Goal: Task Accomplishment & Management: Use online tool/utility

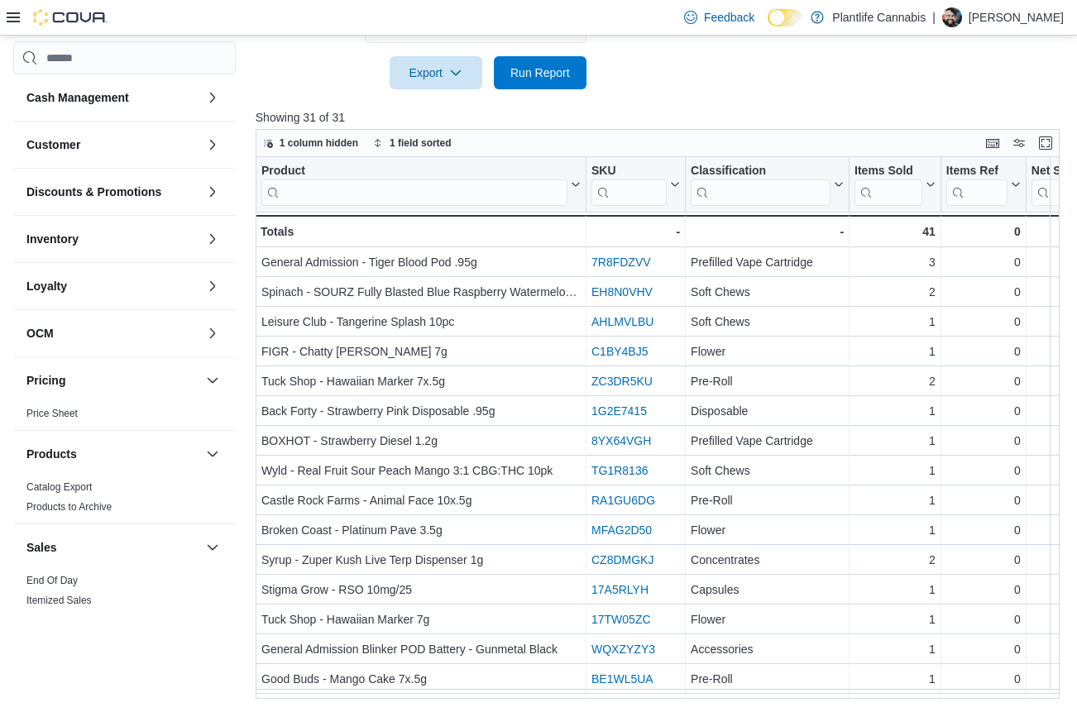
scroll to position [357, 0]
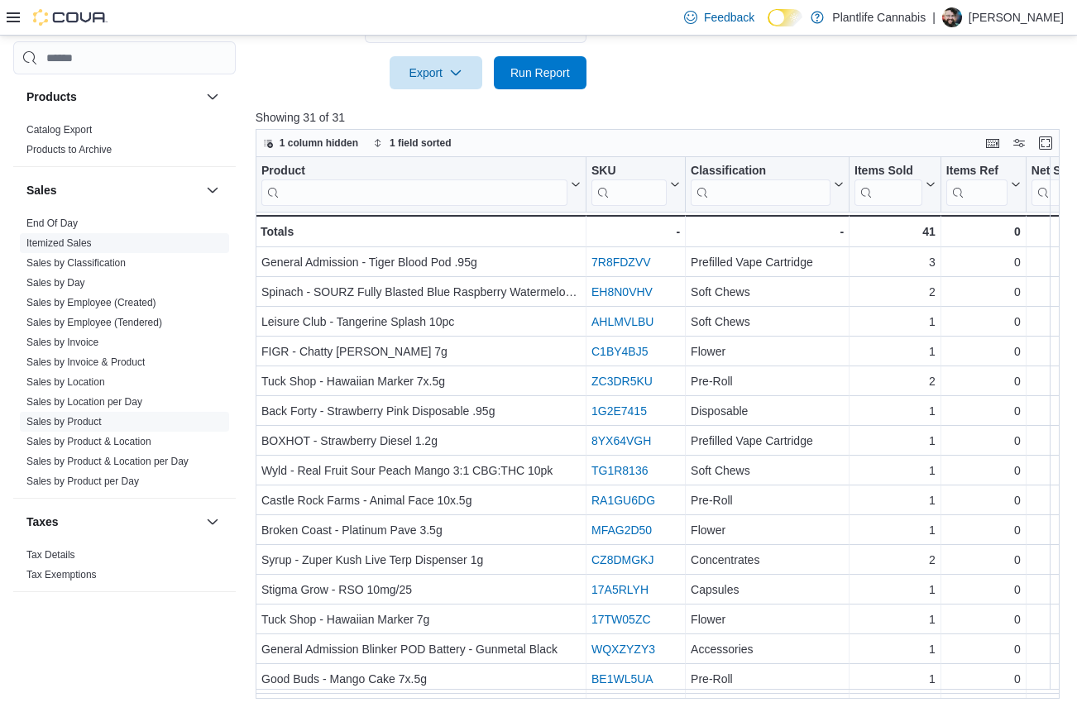
click at [59, 233] on span "Itemized Sales" at bounding box center [124, 243] width 209 height 20
click at [60, 227] on link "End Of Day" at bounding box center [51, 224] width 51 height 12
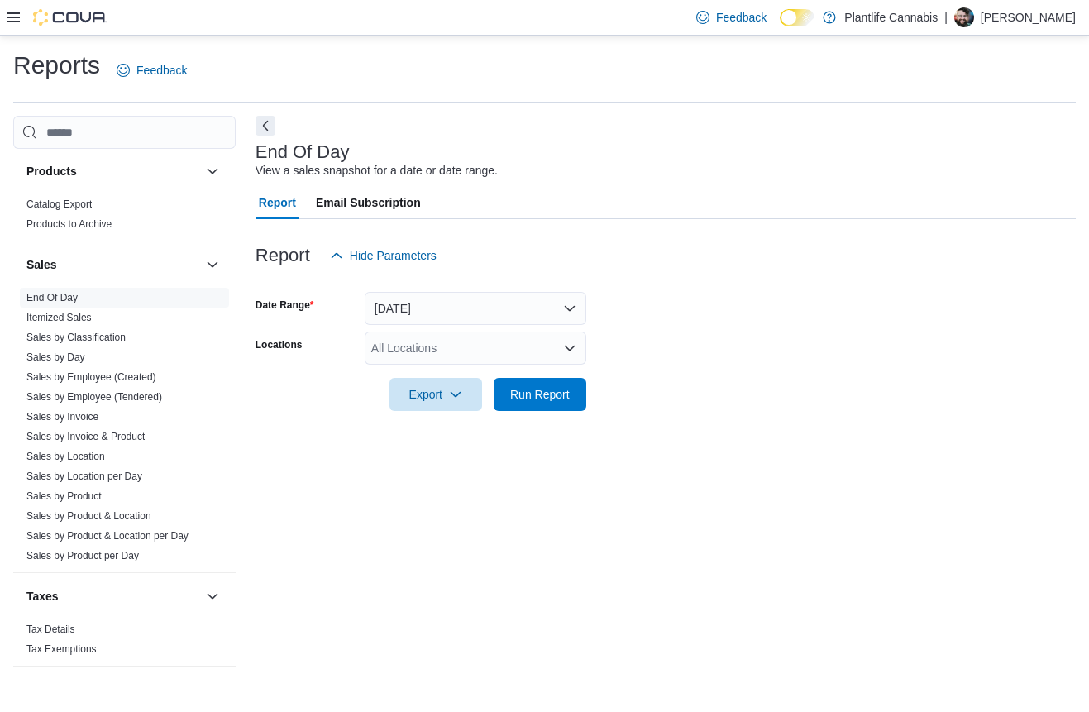
click at [472, 347] on div "All Locations" at bounding box center [476, 348] width 222 height 33
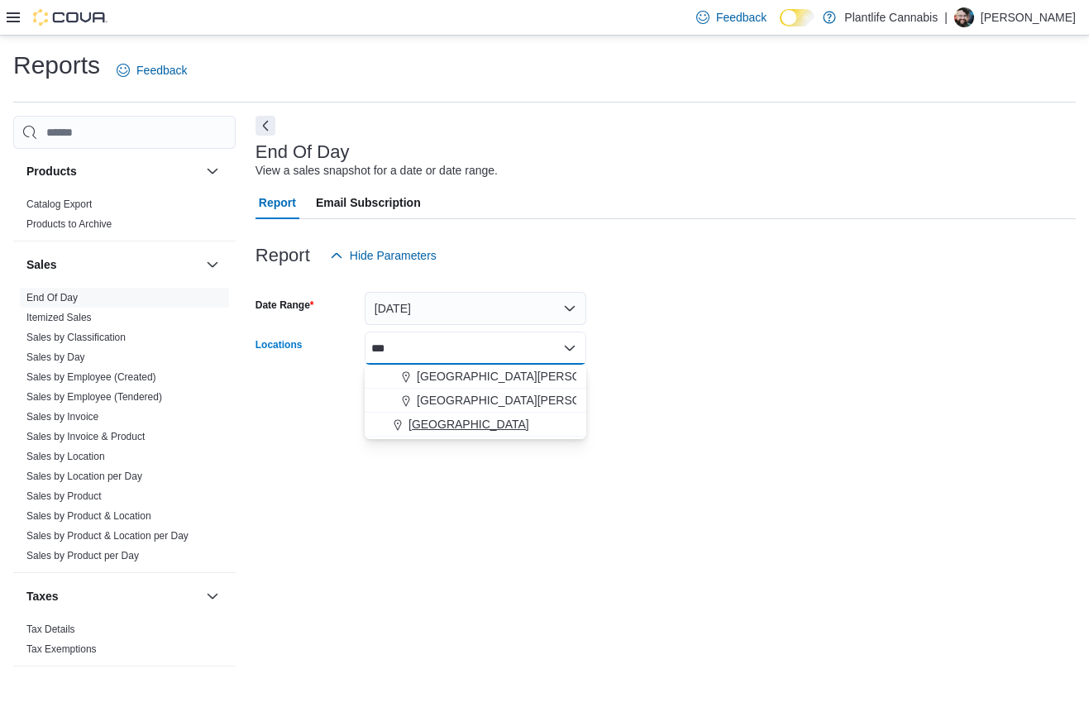
type input "***"
click at [445, 425] on span "[GEOGRAPHIC_DATA]" at bounding box center [469, 424] width 121 height 17
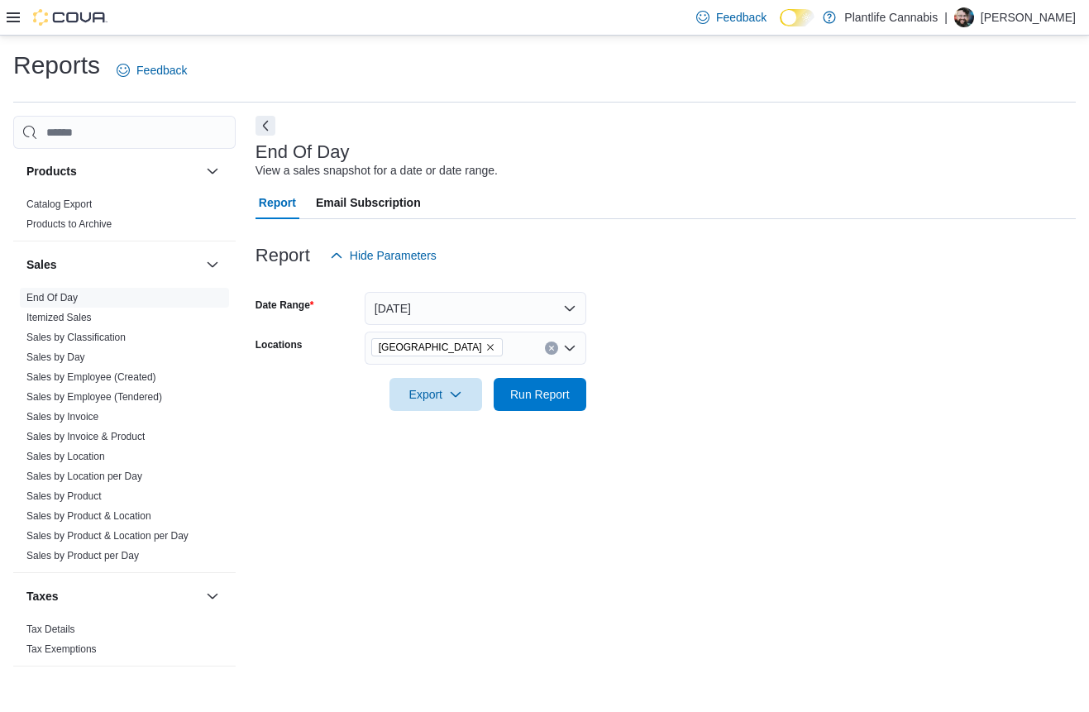
click at [754, 430] on div at bounding box center [666, 421] width 821 height 20
click at [564, 393] on span "Run Report" at bounding box center [540, 393] width 60 height 17
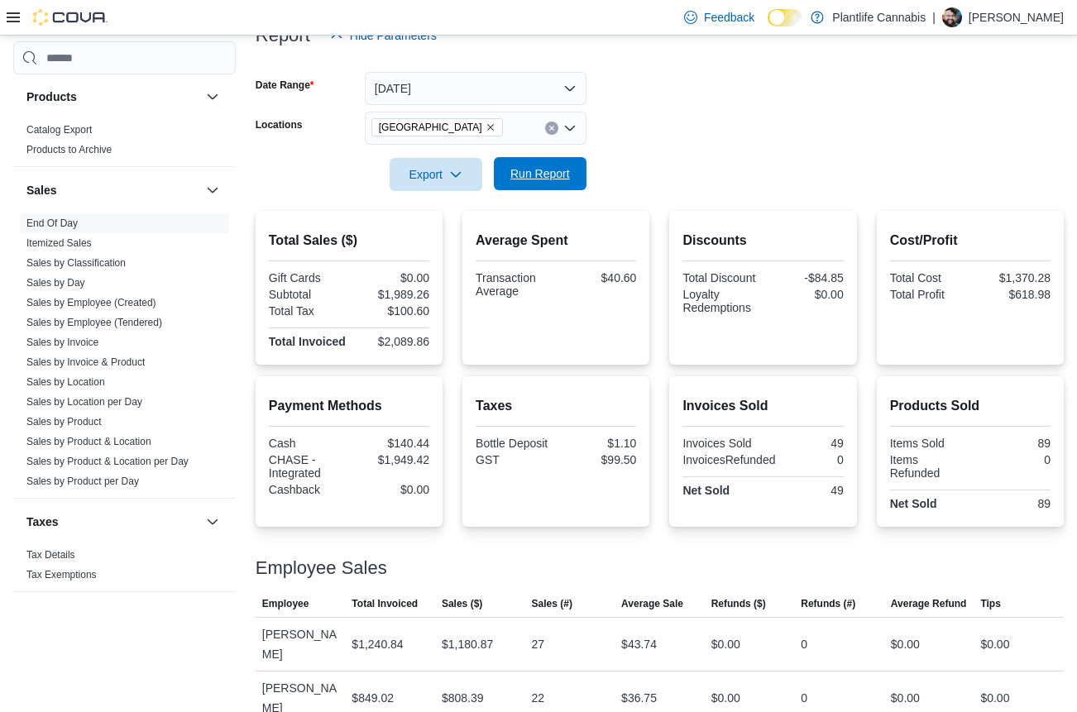
scroll to position [217, 0]
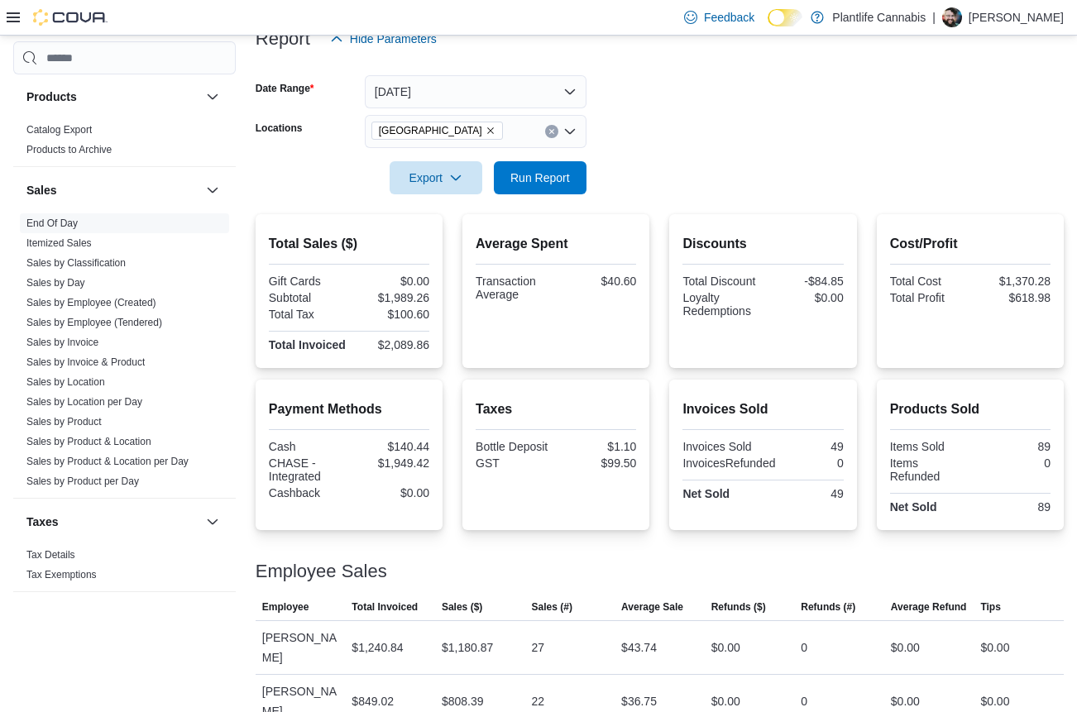
click at [403, 302] on div "$1,989.26" at bounding box center [390, 297] width 77 height 13
copy div "1,989.26"
click at [408, 350] on div "$2,089.86" at bounding box center [390, 344] width 77 height 13
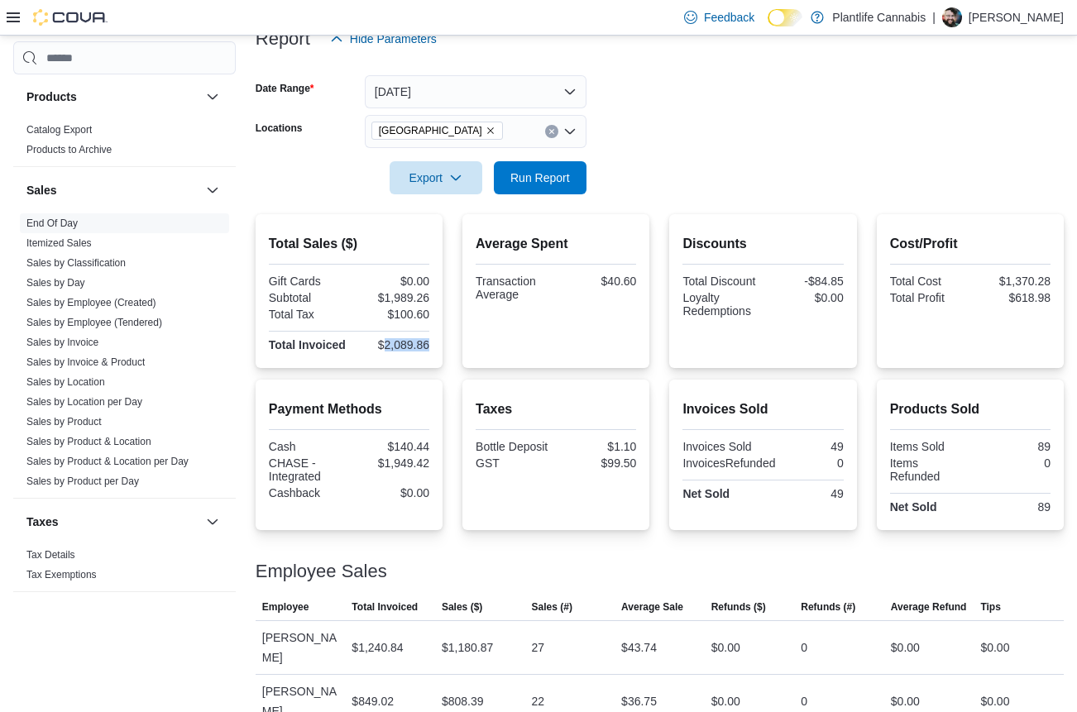
click at [408, 350] on div "$2,089.86" at bounding box center [390, 344] width 77 height 13
copy div "2,089.86"
click at [412, 470] on div "$1,949.42" at bounding box center [390, 463] width 77 height 13
copy div "1,949.42"
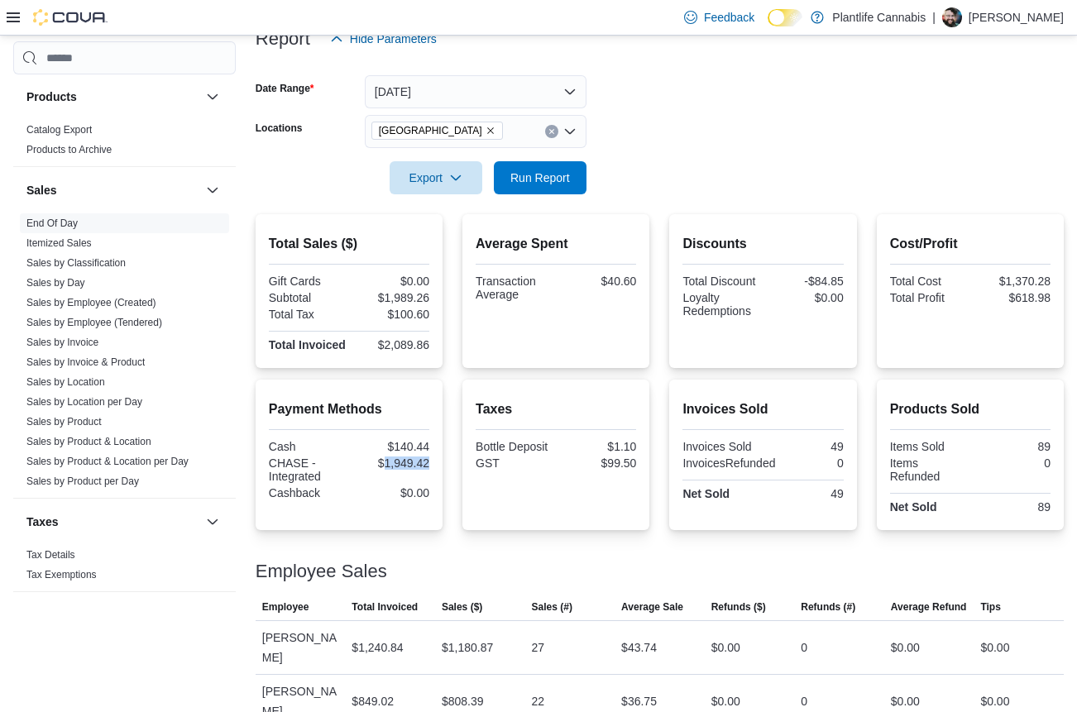
scroll to position [220, 0]
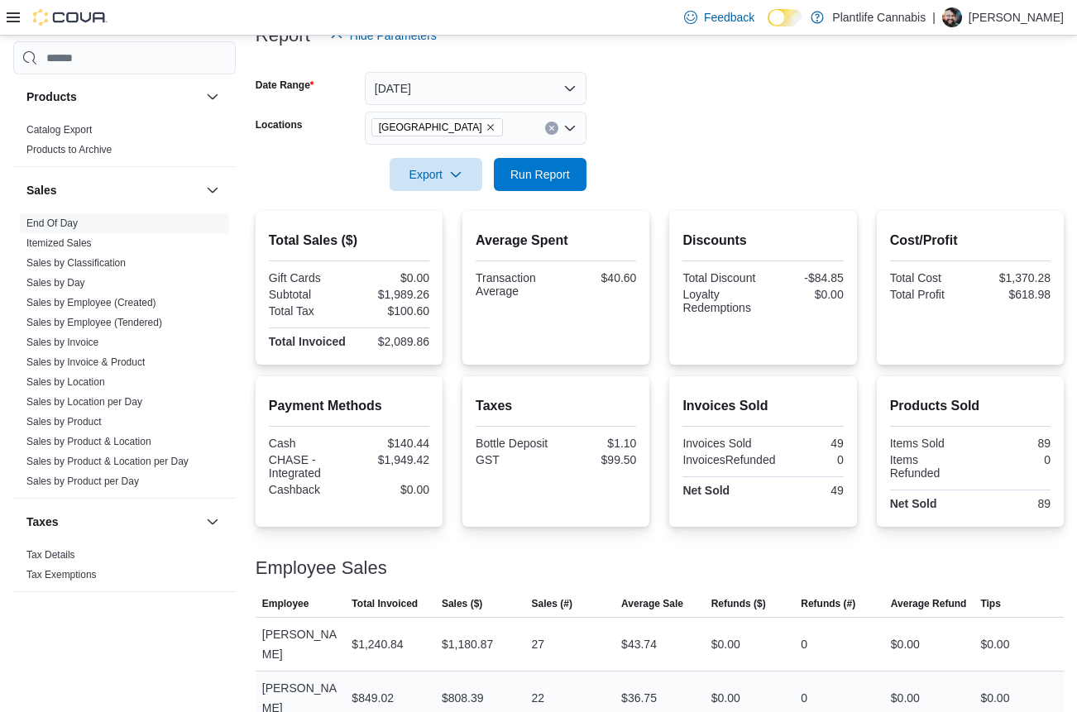
click at [462, 688] on div "$808.39" at bounding box center [463, 698] width 42 height 20
copy div "808.39"
click at [536, 177] on span "Run Report" at bounding box center [540, 173] width 60 height 17
click at [472, 688] on div "$808.39" at bounding box center [463, 698] width 42 height 20
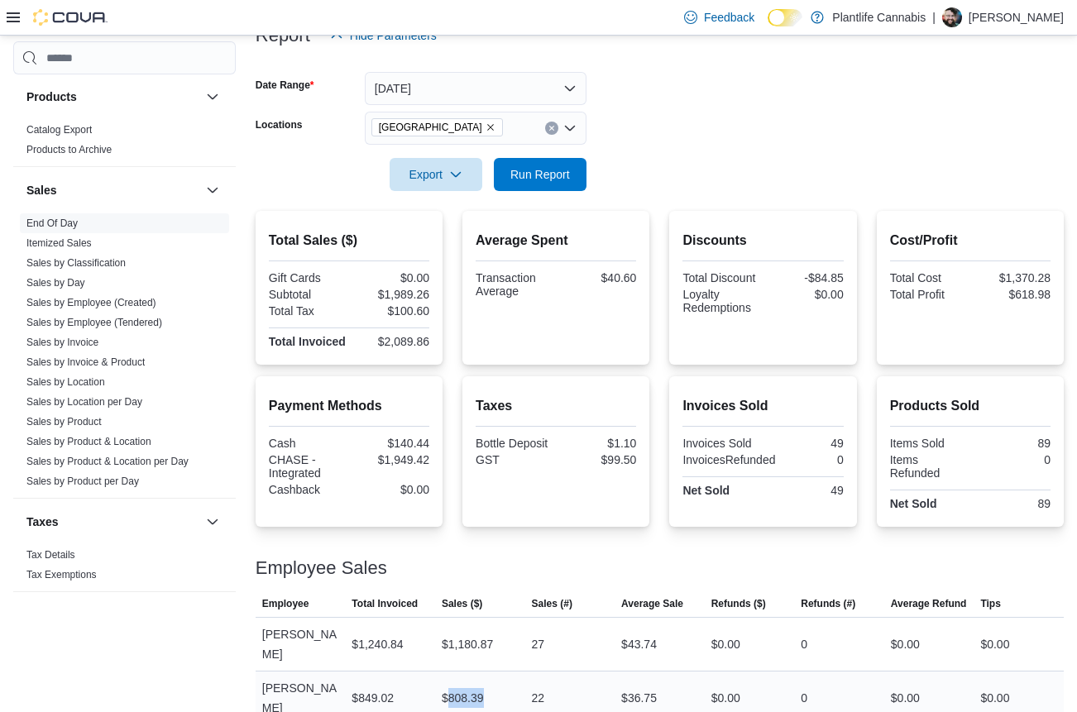
click at [472, 688] on div "$808.39" at bounding box center [463, 698] width 42 height 20
copy div "808.39"
click at [69, 324] on link "Sales by Employee (Tendered)" at bounding box center [94, 323] width 136 height 12
click at [69, 253] on span "Itemized Sales" at bounding box center [124, 243] width 209 height 20
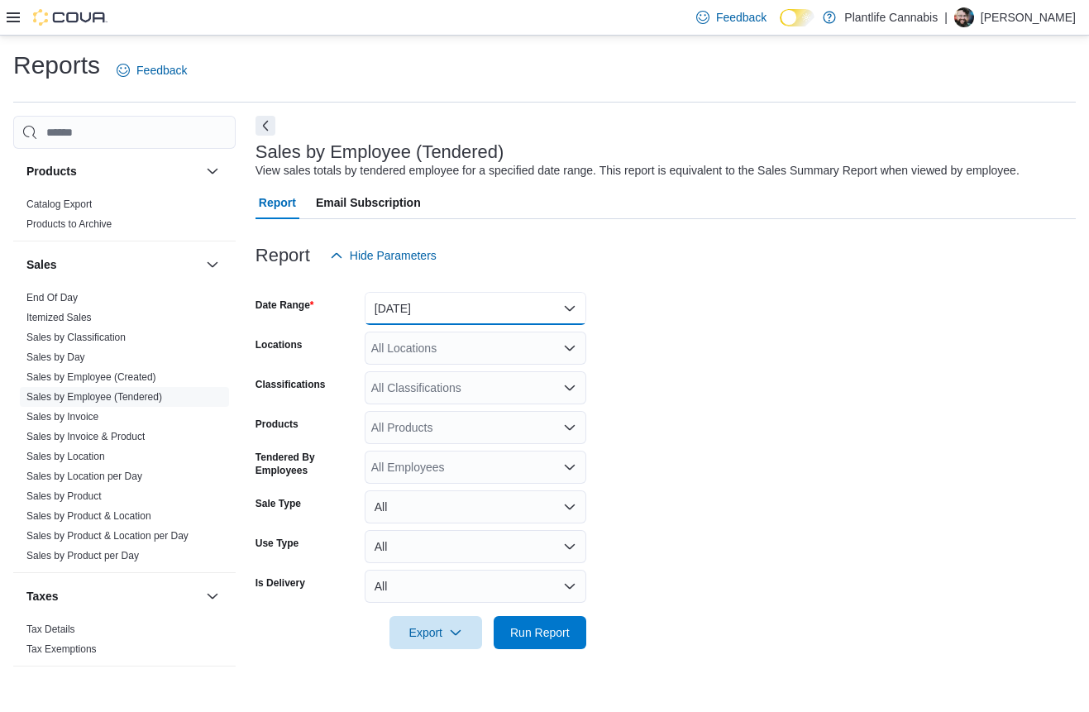
click at [402, 304] on button "[DATE]" at bounding box center [476, 308] width 222 height 33
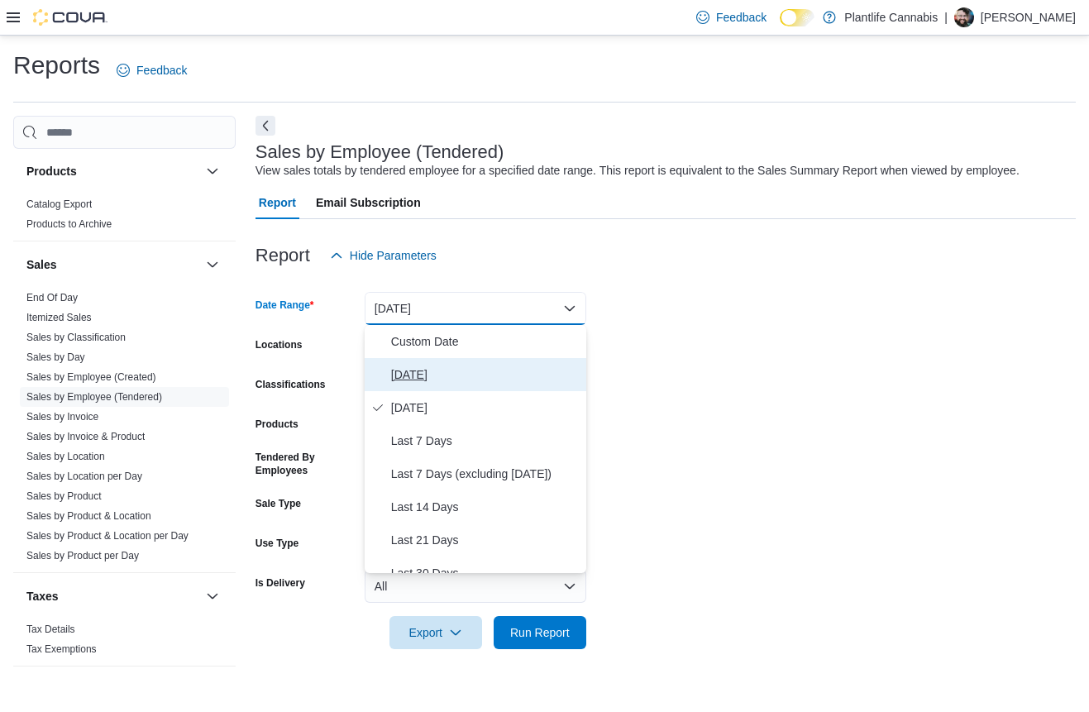
click at [414, 370] on span "[DATE]" at bounding box center [485, 375] width 189 height 20
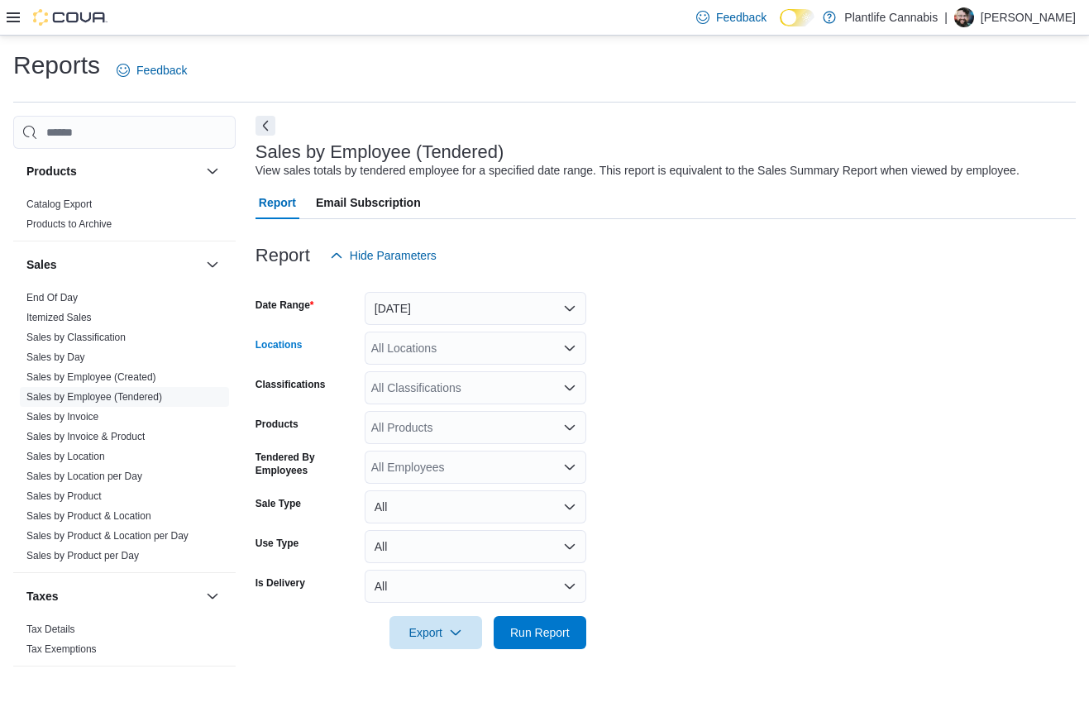
click at [425, 342] on div "All Locations" at bounding box center [476, 348] width 222 height 33
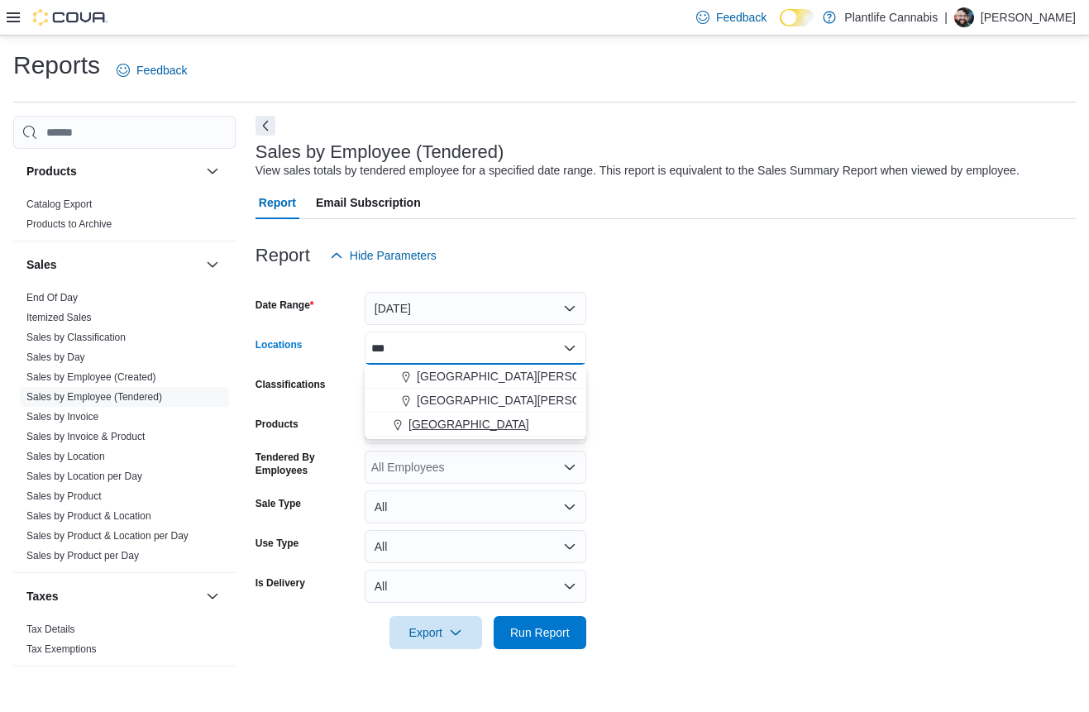
type input "***"
click at [472, 424] on span "[GEOGRAPHIC_DATA]" at bounding box center [469, 424] width 121 height 17
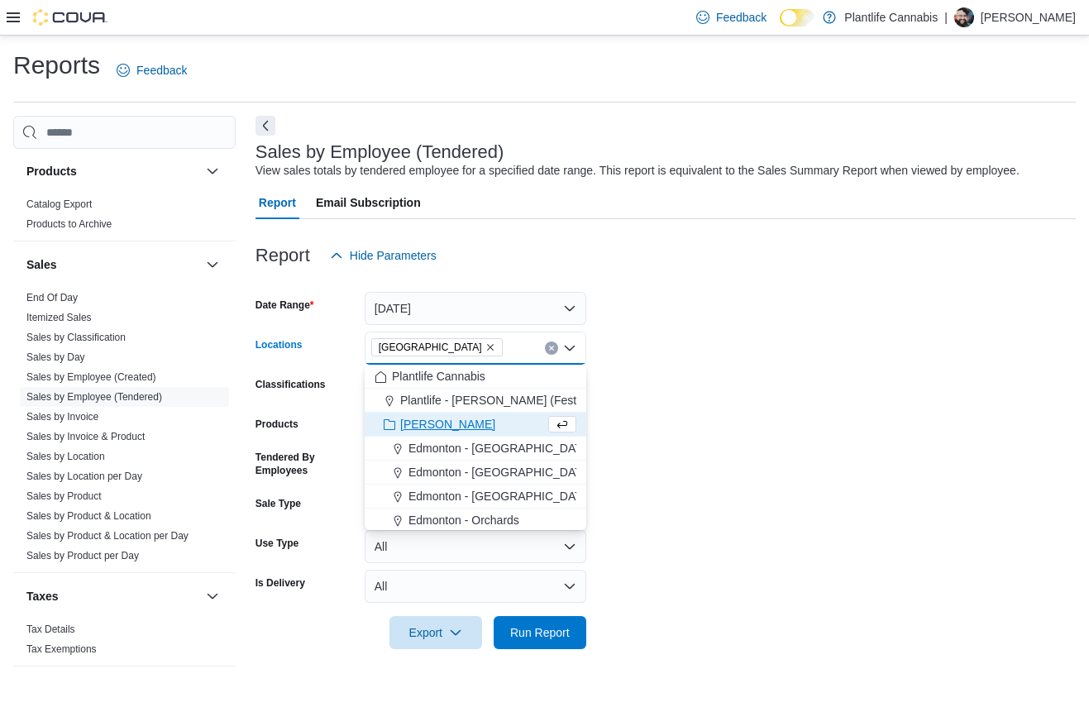
click at [653, 441] on form "Date Range [DATE] Locations [GEOGRAPHIC_DATA] Combo box. Selected. [GEOGRAPHIC_…" at bounding box center [666, 460] width 821 height 377
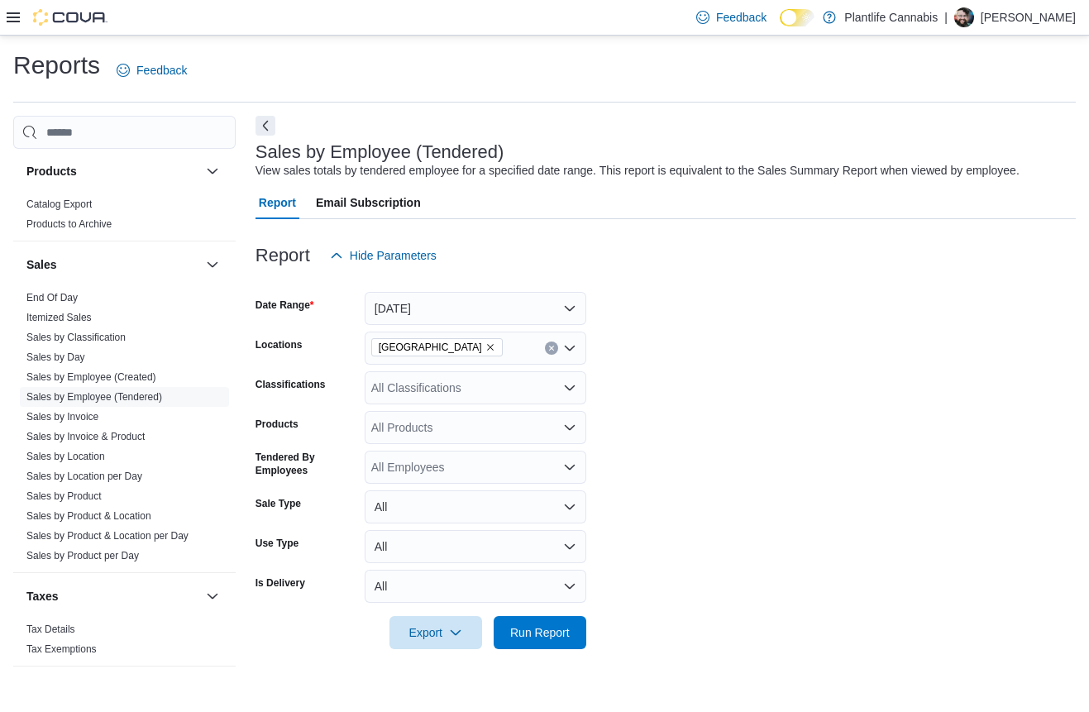
click at [467, 383] on div "All Classifications" at bounding box center [476, 387] width 222 height 33
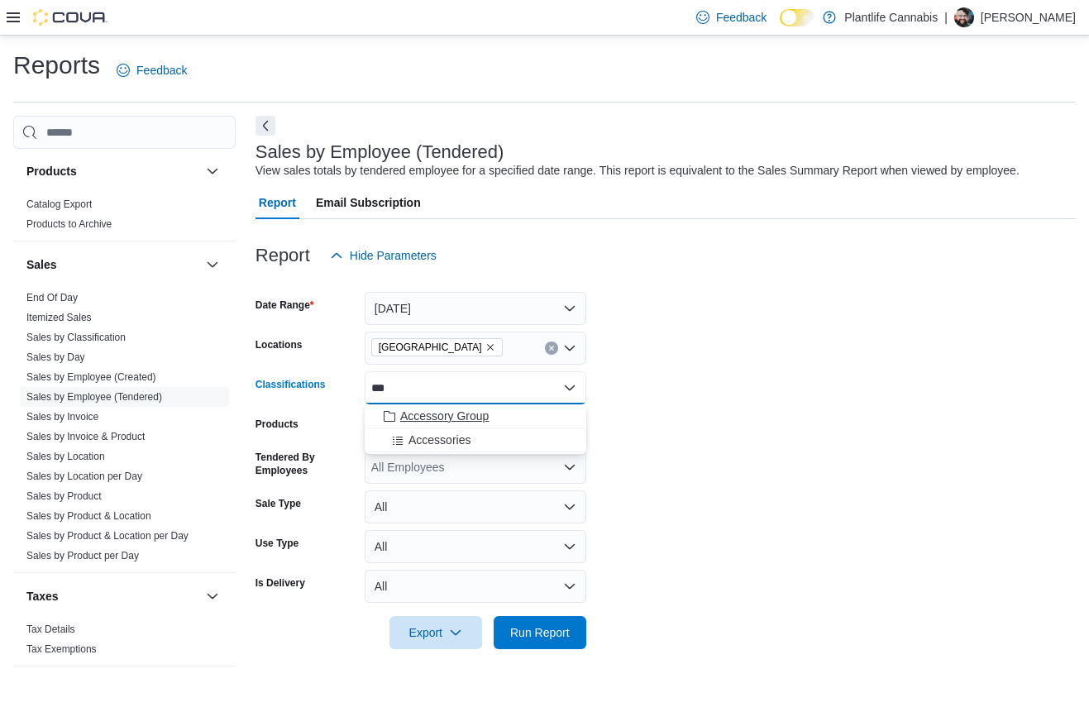
type input "***"
click at [459, 418] on span "Accessory Group" at bounding box center [444, 416] width 89 height 17
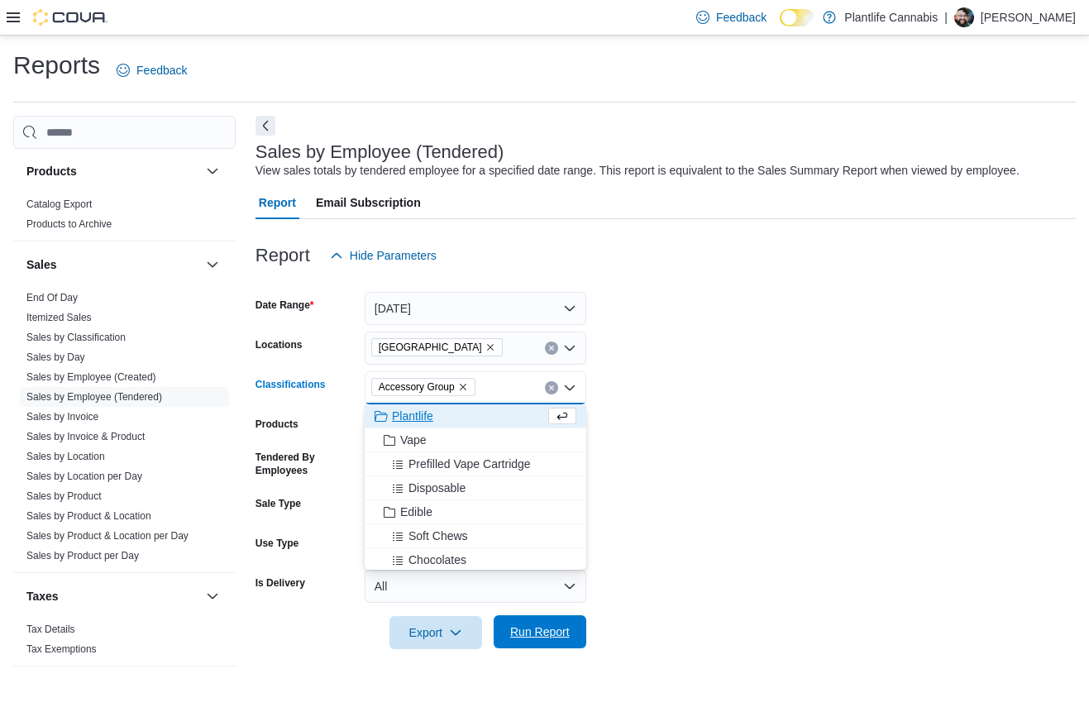
click at [534, 630] on span "Run Report" at bounding box center [540, 632] width 60 height 17
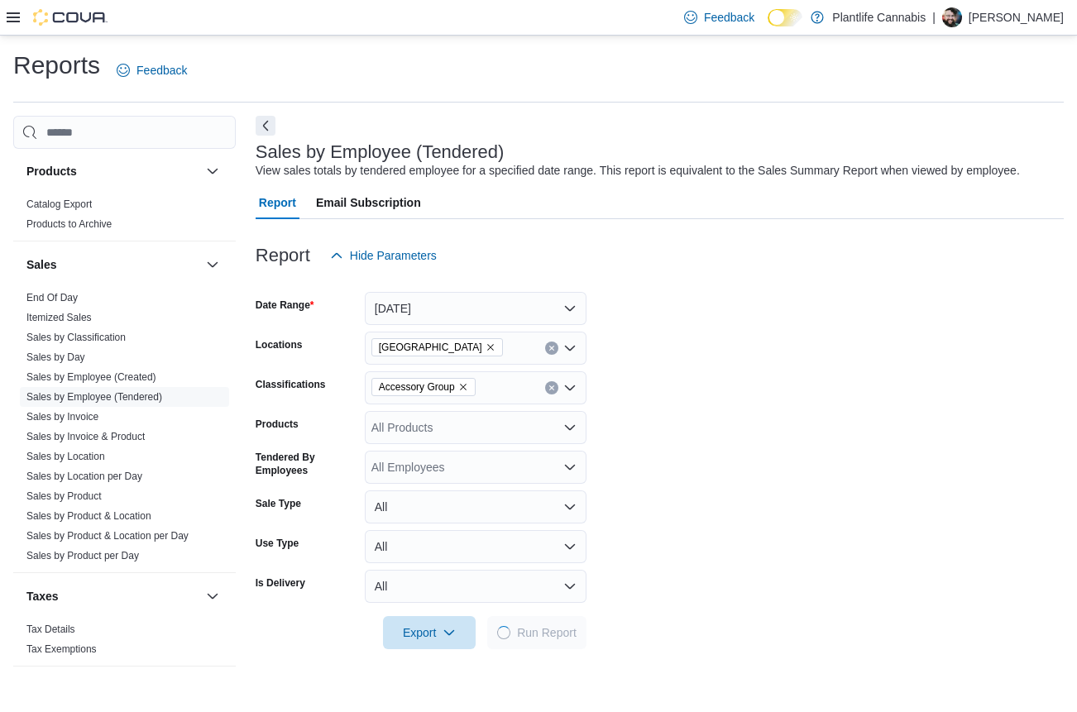
click at [689, 504] on form "Date Range [DATE] Locations Fort [GEOGRAPHIC_DATA] Classifications Accessory Gr…" at bounding box center [660, 460] width 808 height 377
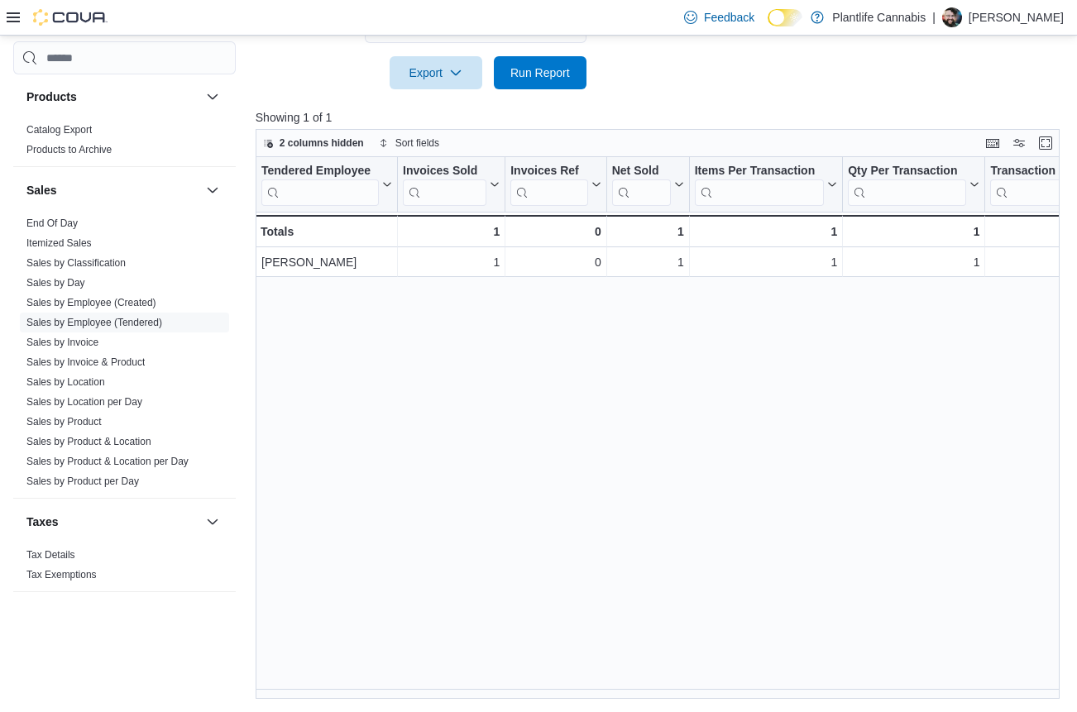
scroll to position [0, 802]
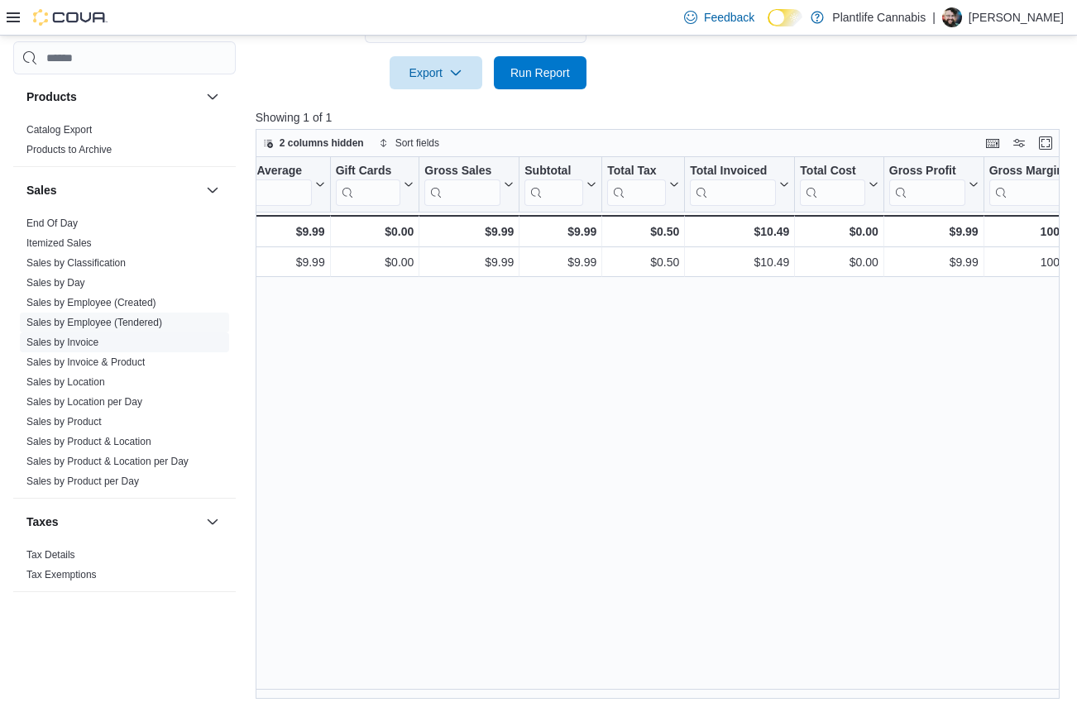
click at [89, 345] on link "Sales by Invoice" at bounding box center [62, 343] width 72 height 12
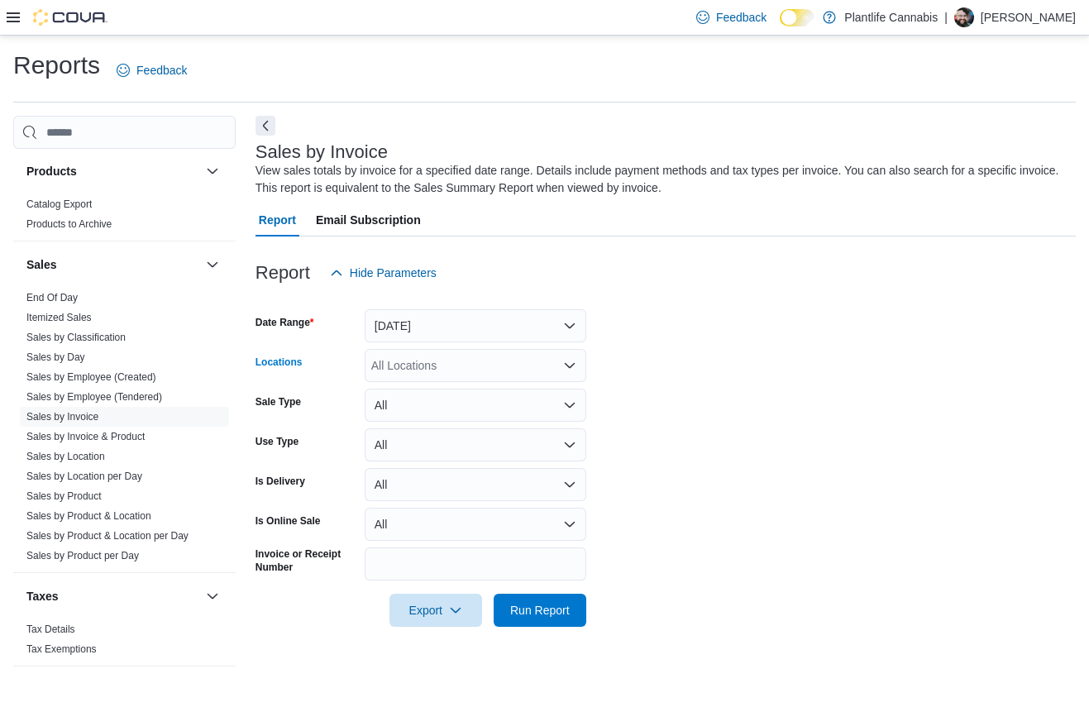
click at [459, 349] on div "All Locations" at bounding box center [476, 365] width 222 height 33
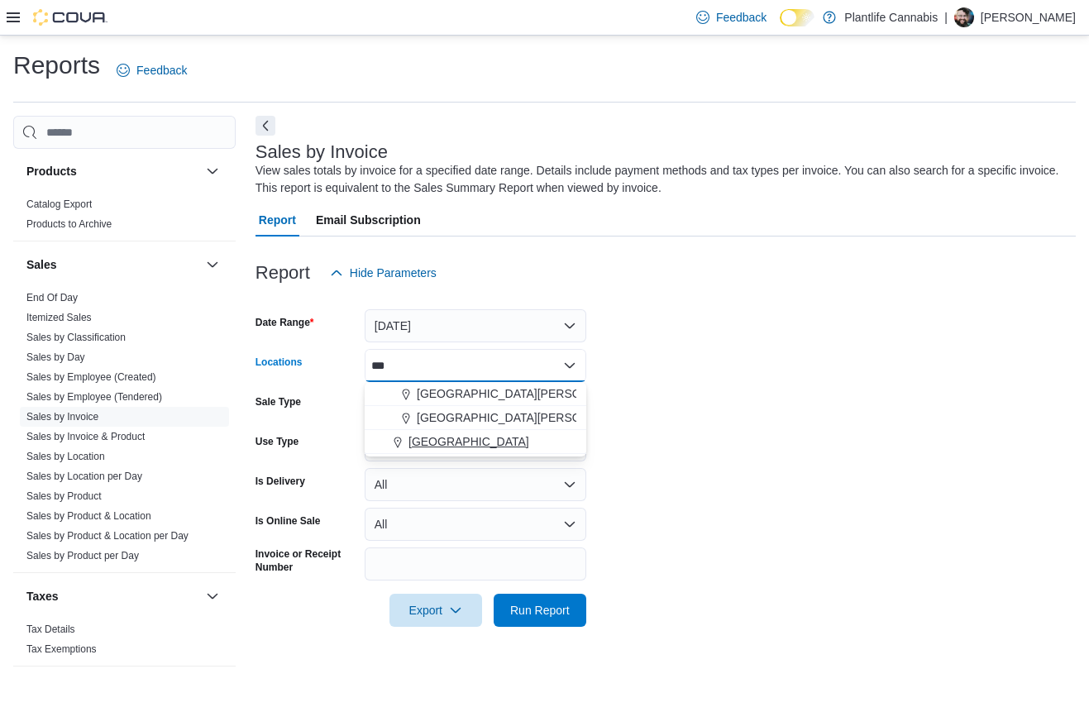
type input "***"
click at [441, 448] on span "[GEOGRAPHIC_DATA]" at bounding box center [469, 441] width 121 height 17
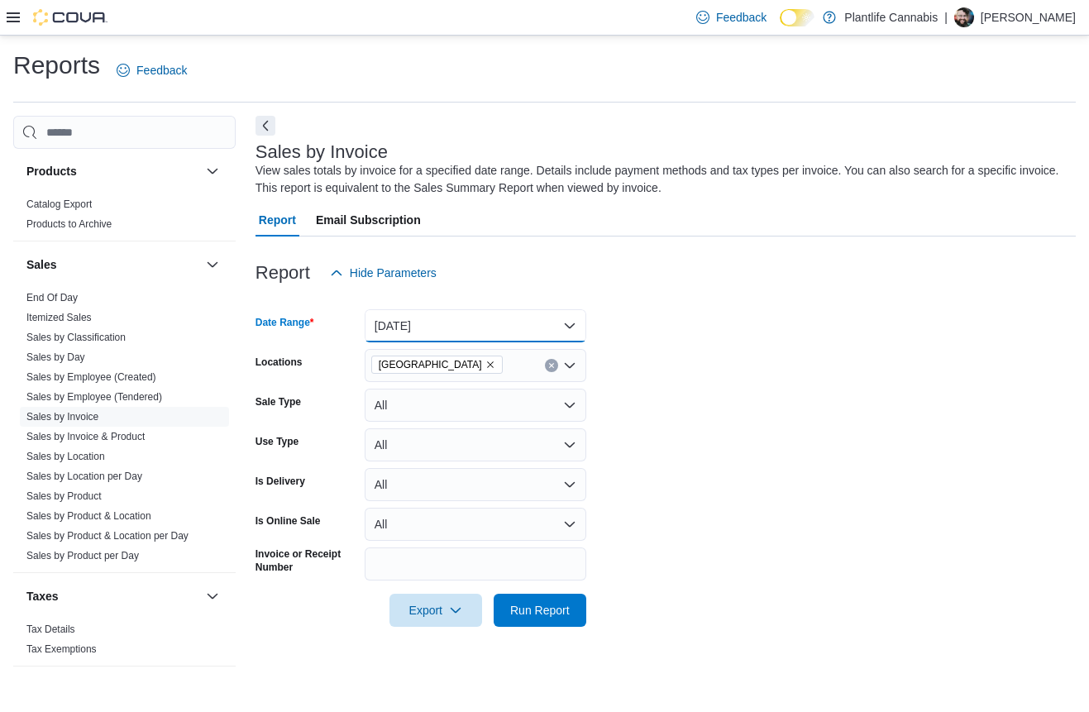
click at [426, 332] on button "[DATE]" at bounding box center [476, 325] width 222 height 33
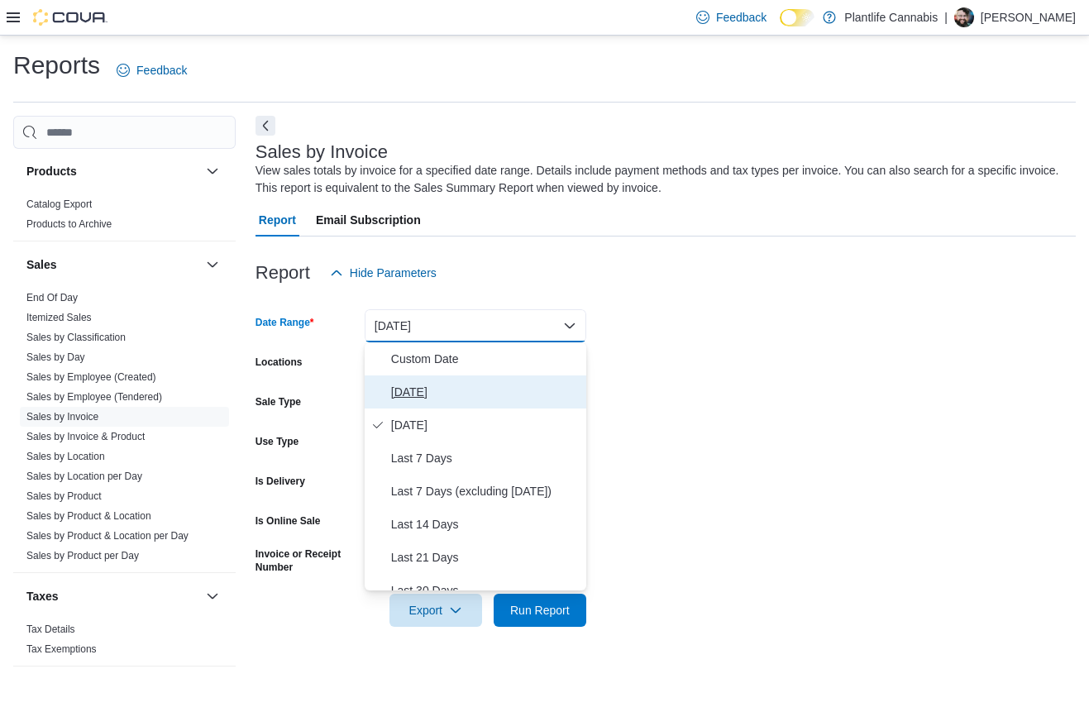
click at [423, 387] on span "[DATE]" at bounding box center [485, 392] width 189 height 20
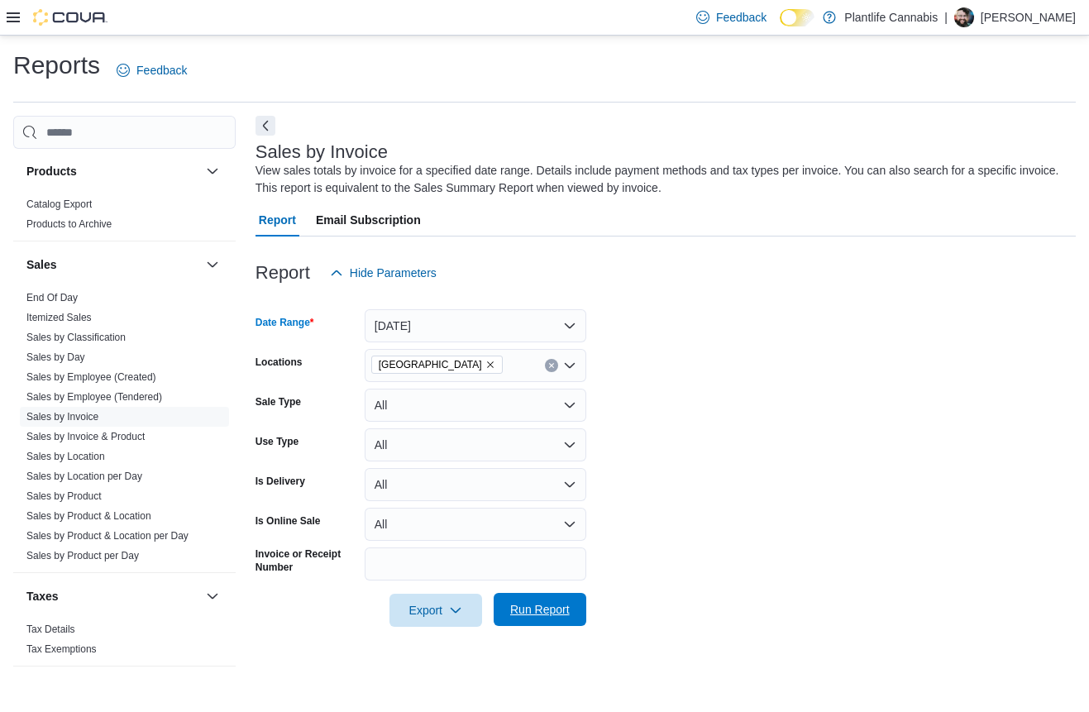
click at [538, 615] on span "Run Report" at bounding box center [540, 609] width 60 height 17
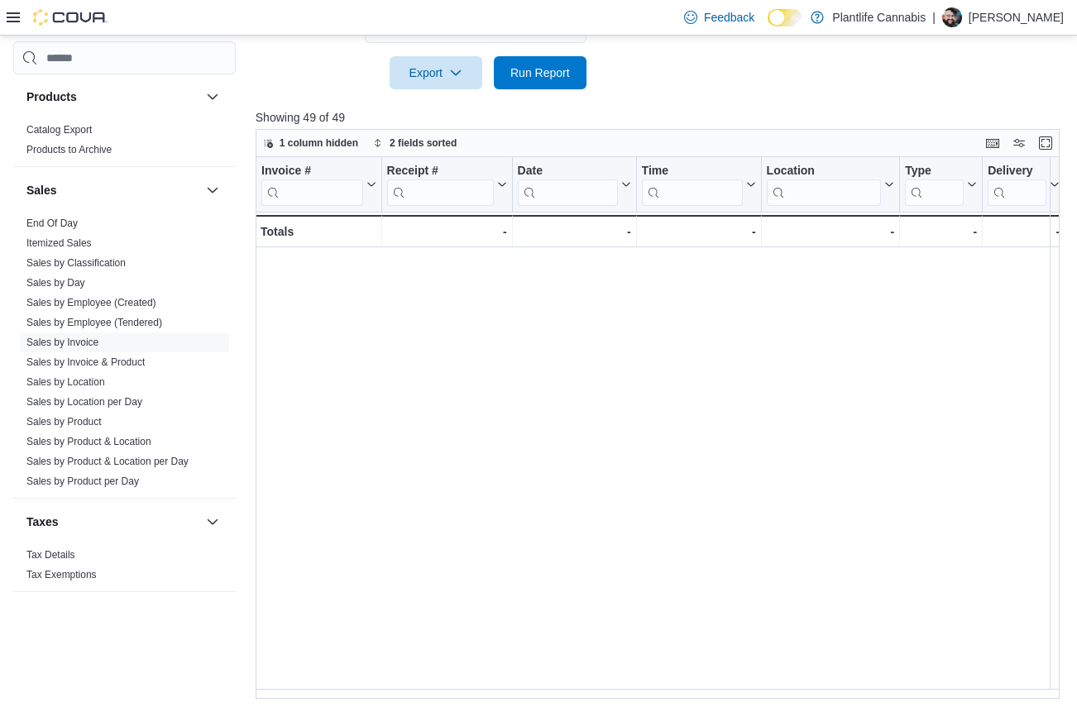
scroll to position [0, 1627]
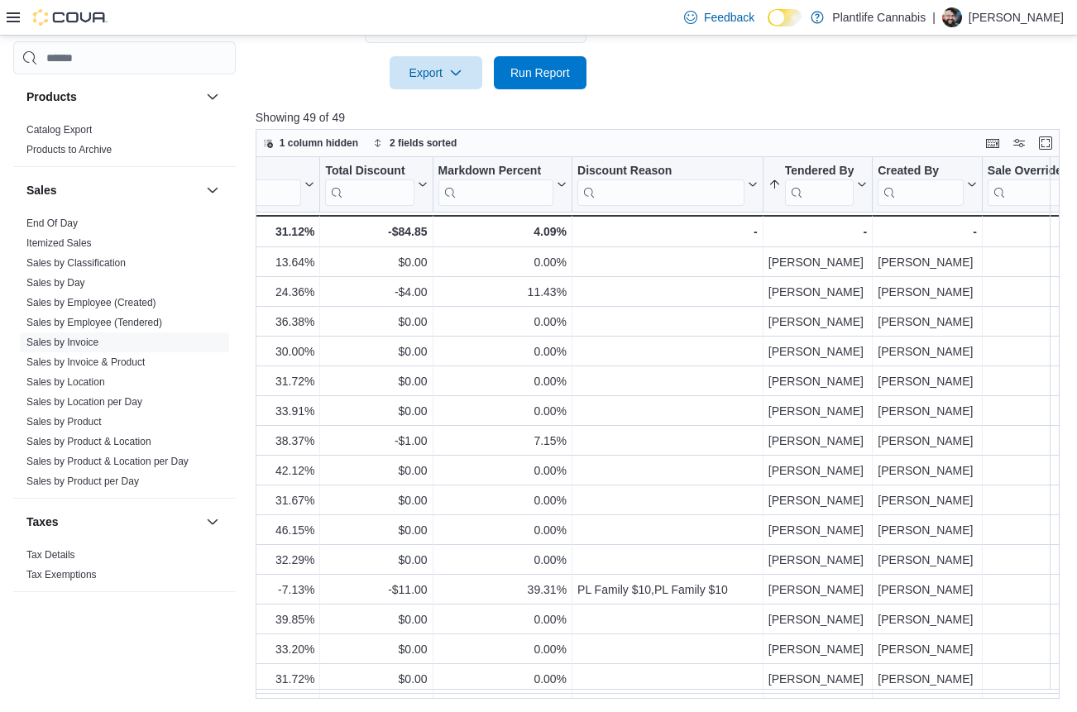
click at [931, 192] on input "search" at bounding box center [921, 193] width 86 height 26
type input "*"
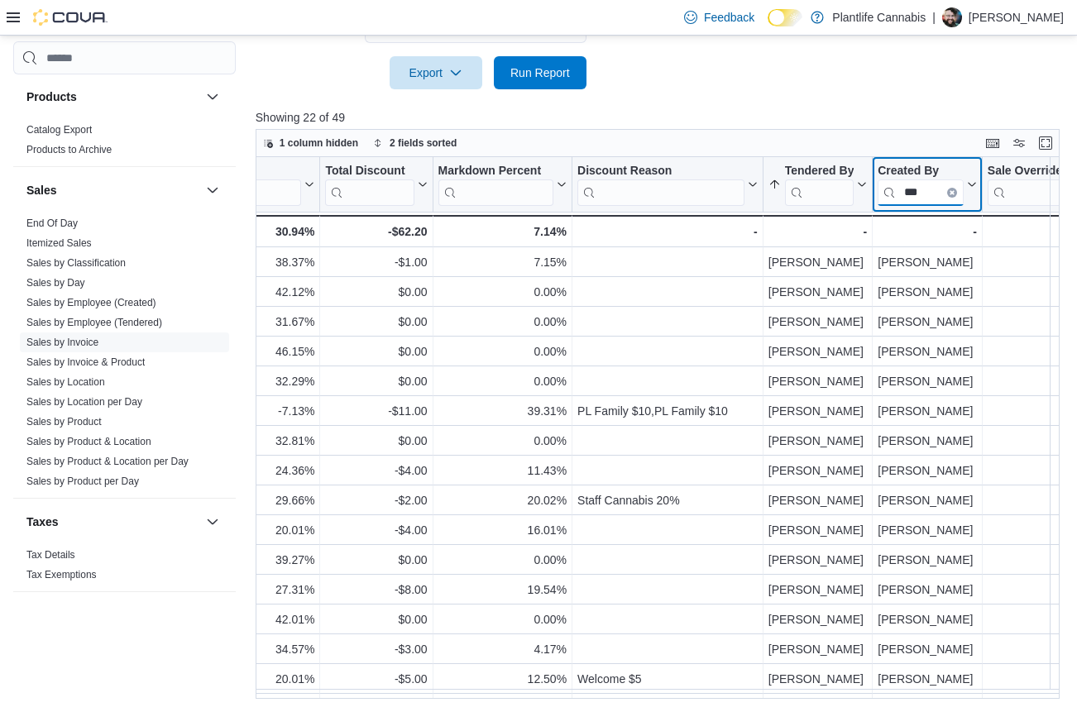
type input "***"
drag, startPoint x: 668, startPoint y: 698, endPoint x: 756, endPoint y: 689, distance: 89.0
click at [758, 689] on div "Invoice # Click to view column header actions Receipt # Click to view column he…" at bounding box center [662, 428] width 812 height 542
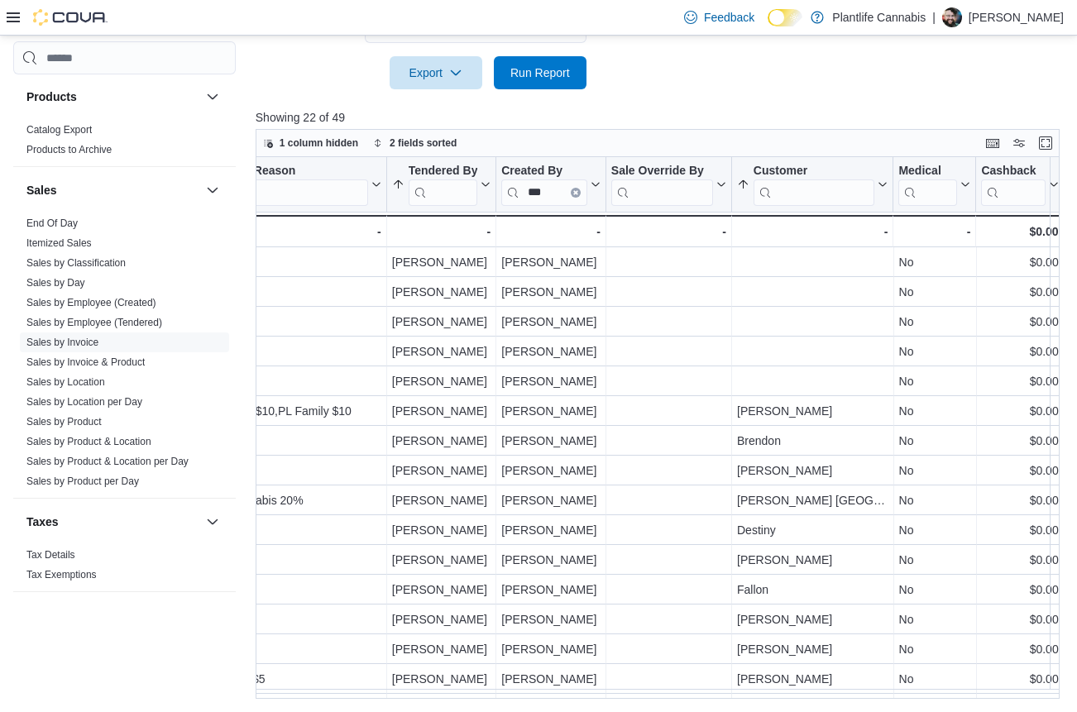
scroll to position [0, 1995]
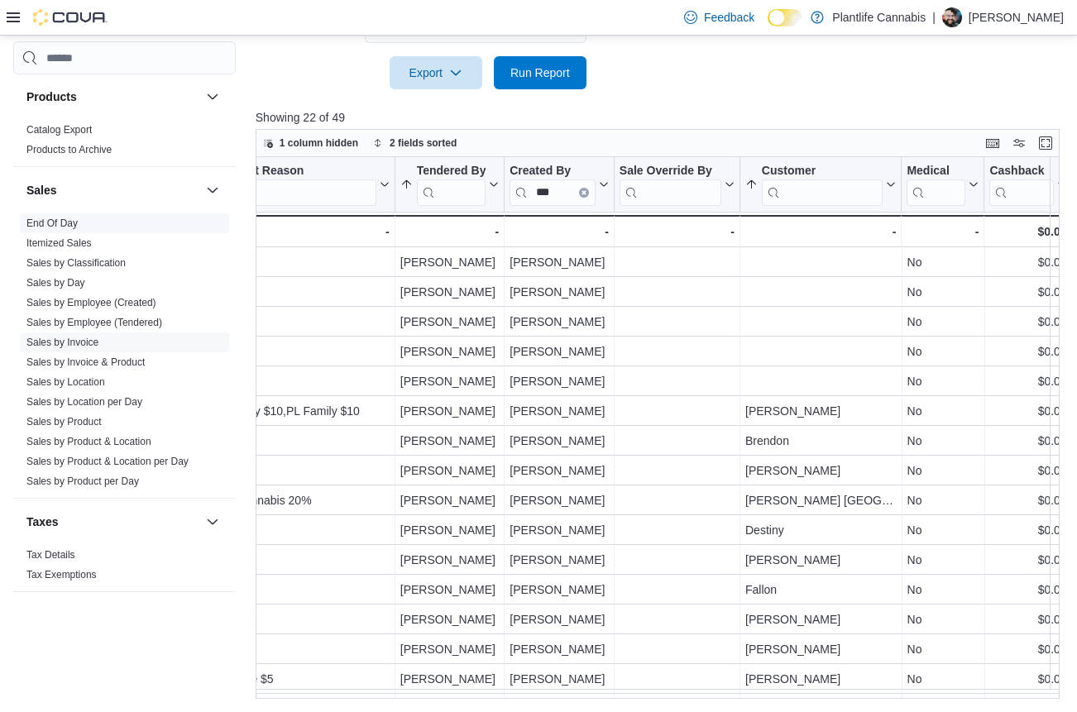
click at [60, 221] on link "End Of Day" at bounding box center [51, 224] width 51 height 12
click at [60, 156] on link "Products to Archive" at bounding box center [68, 150] width 85 height 12
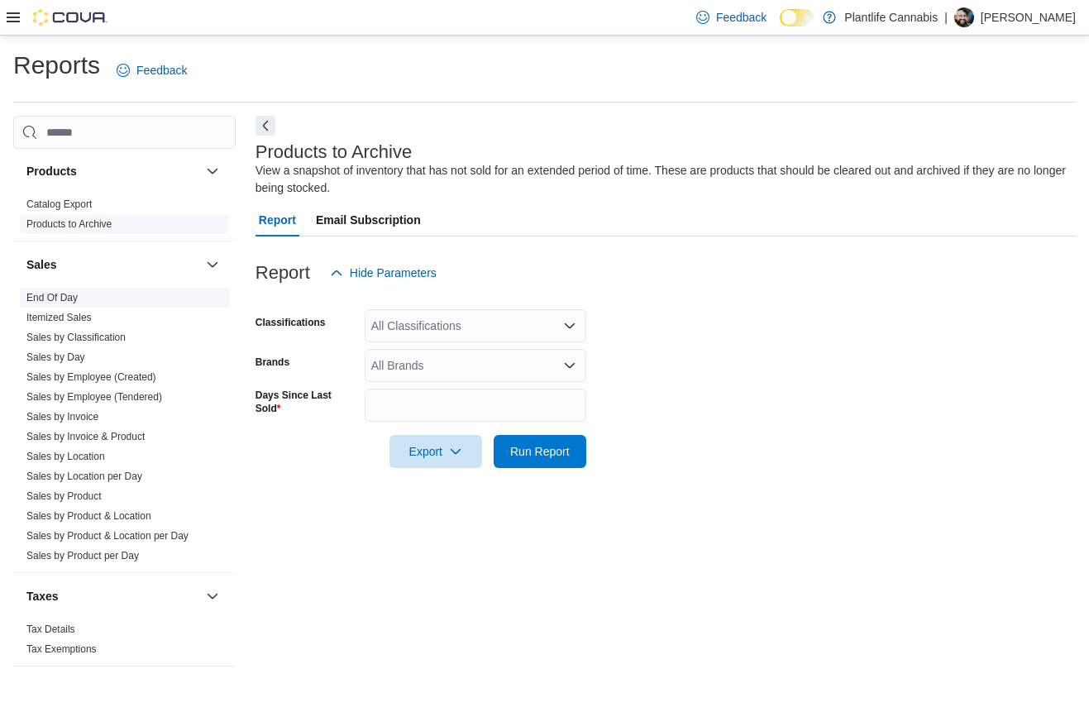
click at [79, 299] on span "End Of Day" at bounding box center [124, 298] width 209 height 20
click at [41, 297] on link "End Of Day" at bounding box center [51, 298] width 51 height 12
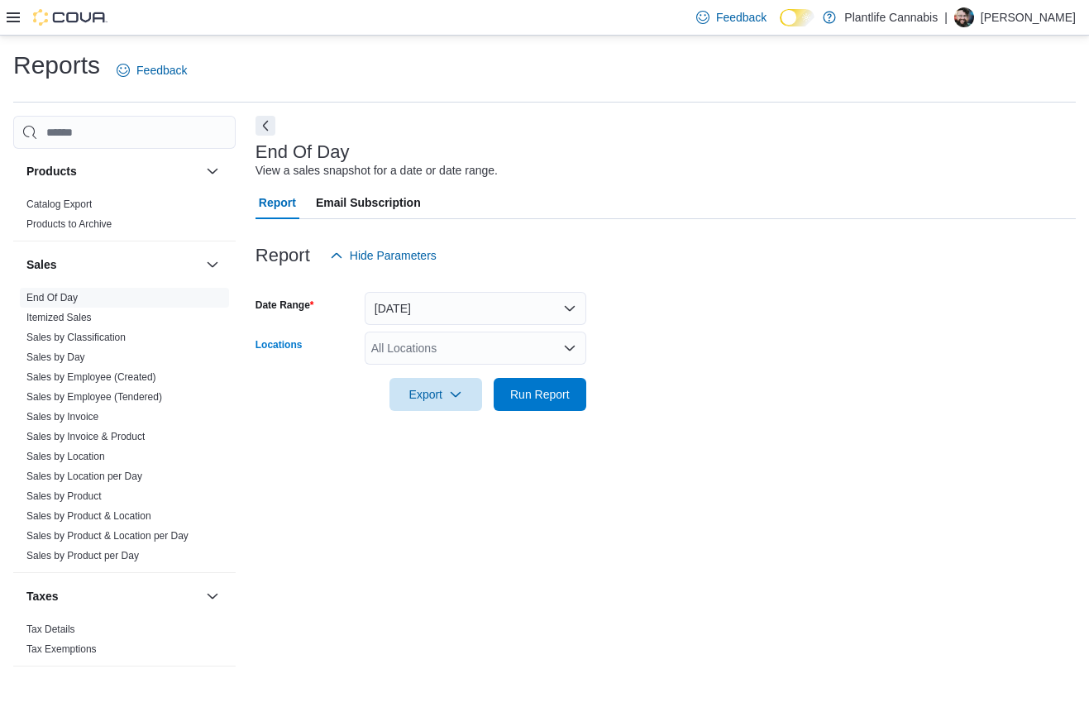
click at [400, 352] on div "All Locations" at bounding box center [476, 348] width 222 height 33
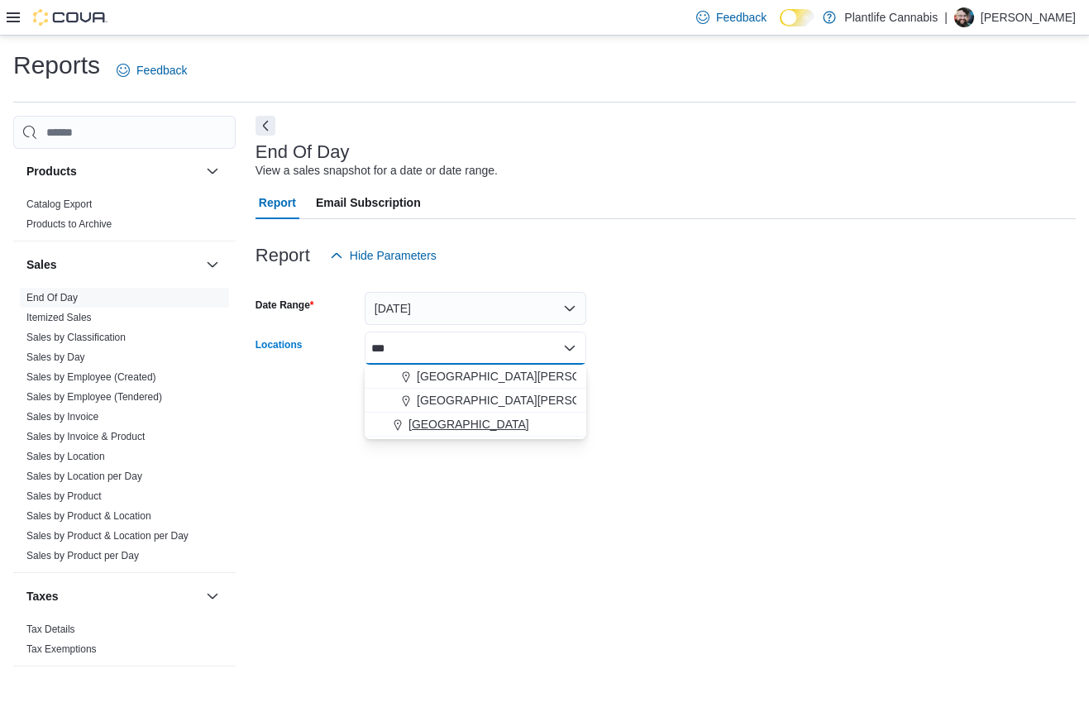
type input "***"
click at [432, 428] on span "[GEOGRAPHIC_DATA]" at bounding box center [469, 424] width 121 height 17
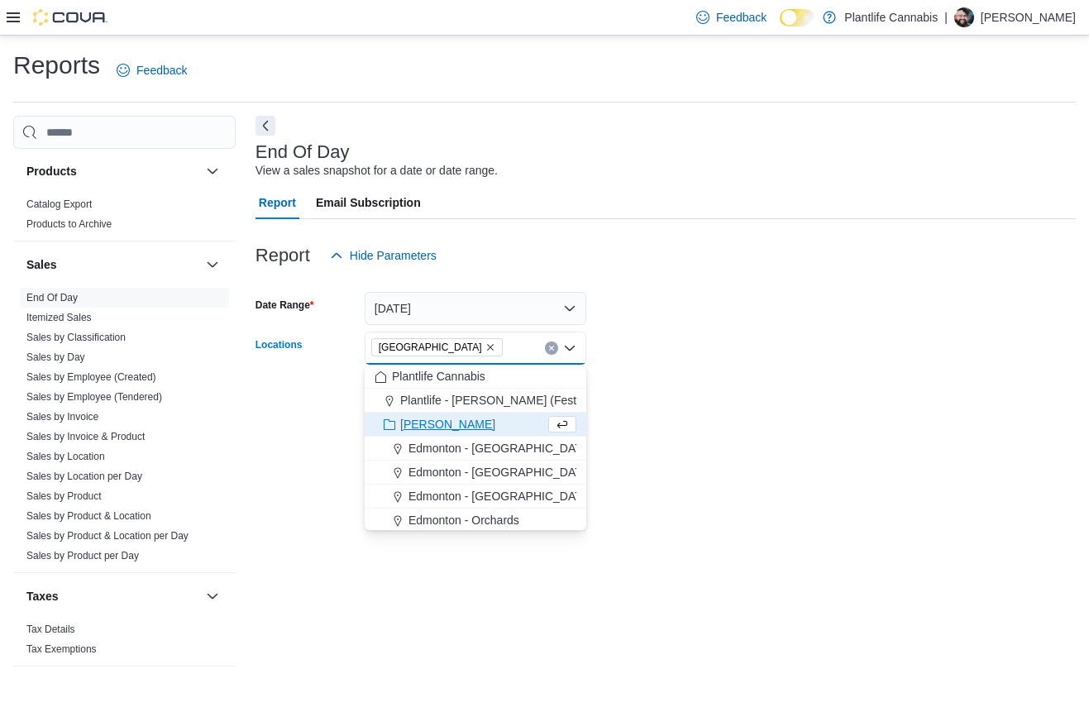
click at [646, 435] on div "End Of Day View a sales snapshot for a date or date range. Report Email Subscri…" at bounding box center [666, 399] width 821 height 567
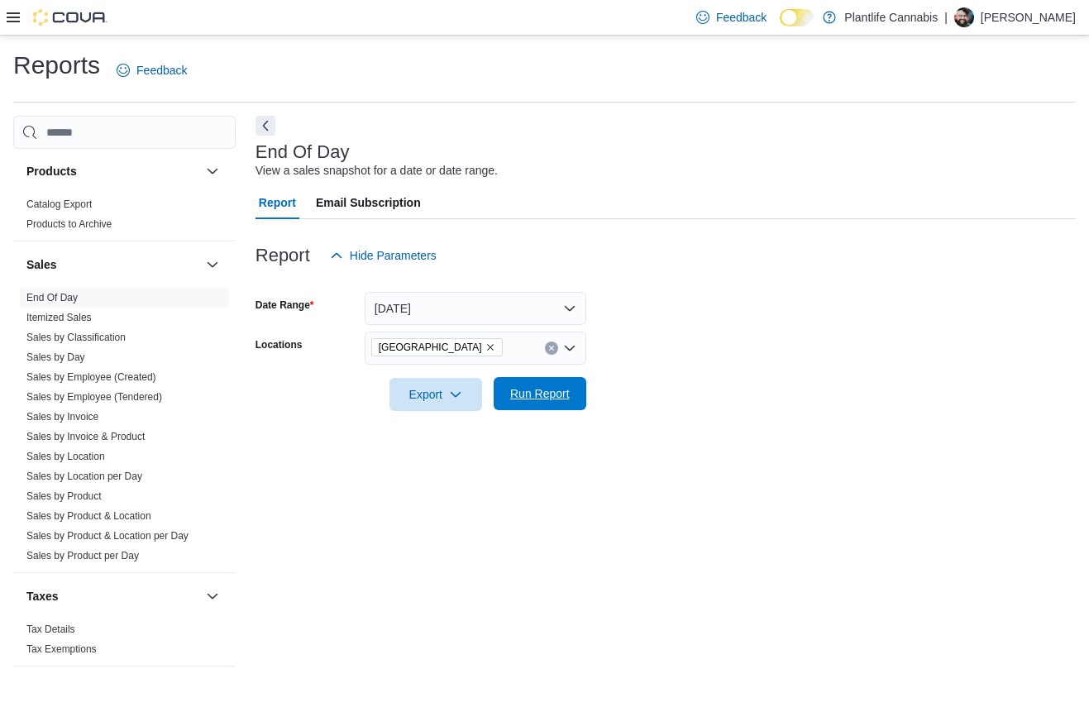
click at [546, 404] on span "Run Report" at bounding box center [540, 393] width 73 height 33
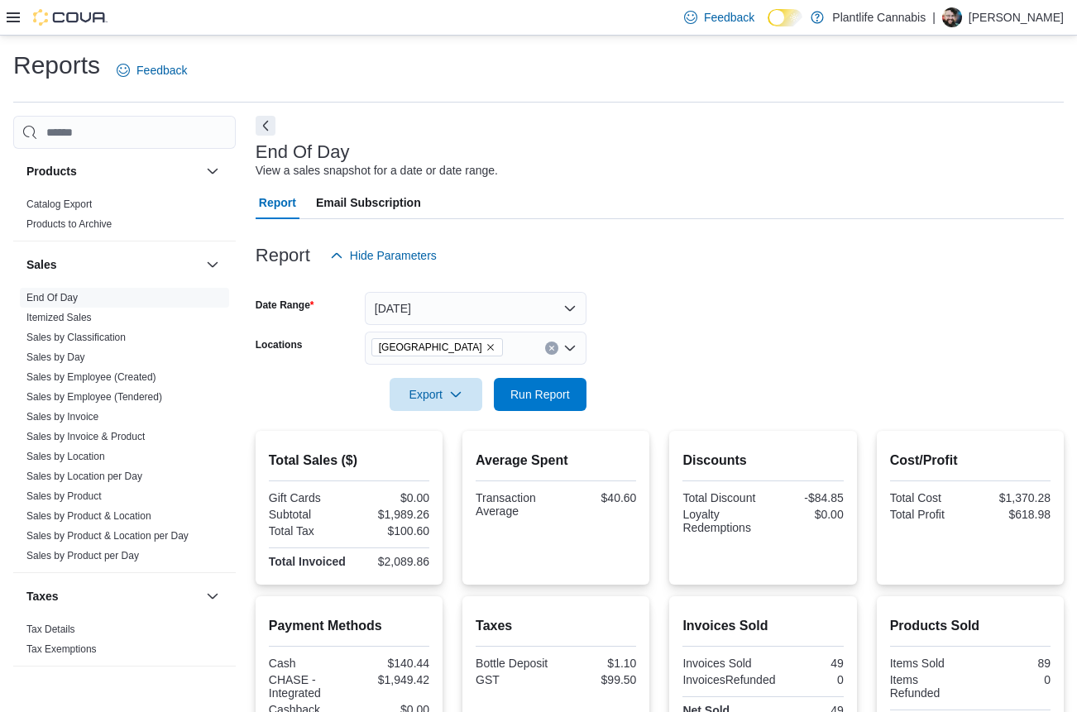
scroll to position [220, 0]
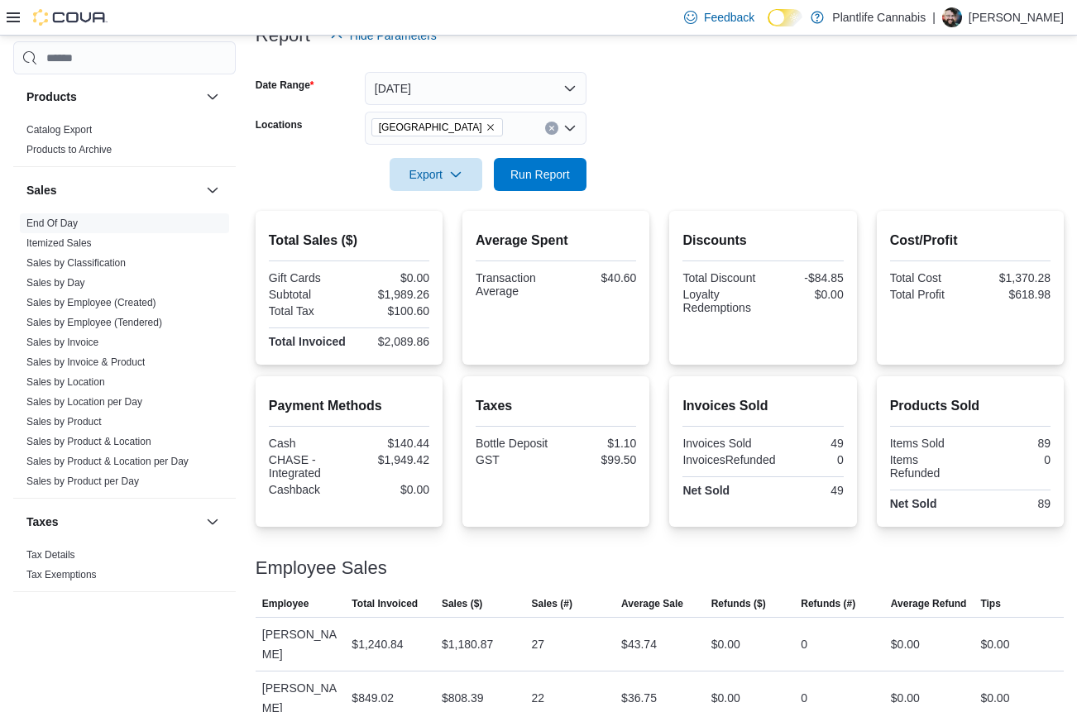
click at [404, 292] on div "$1,989.26" at bounding box center [390, 294] width 77 height 13
copy div "1,989.26"
click at [405, 289] on div "$1,989.26" at bounding box center [390, 294] width 77 height 13
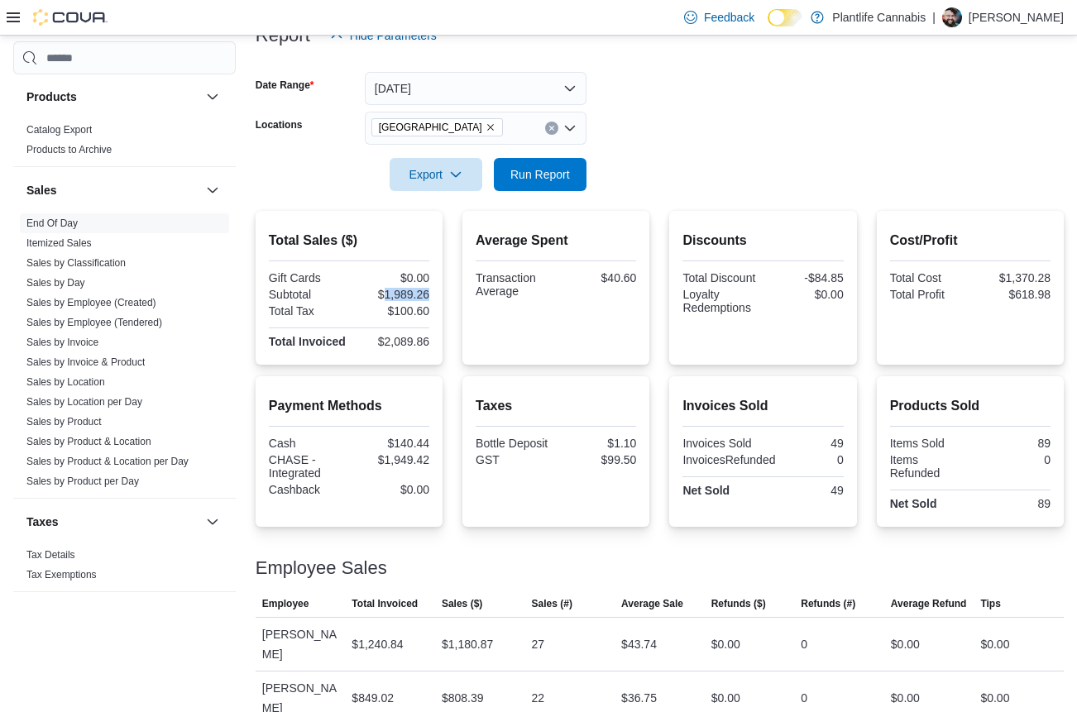
click at [406, 299] on div "$1,989.26" at bounding box center [390, 294] width 77 height 13
